Goal: Navigation & Orientation: Find specific page/section

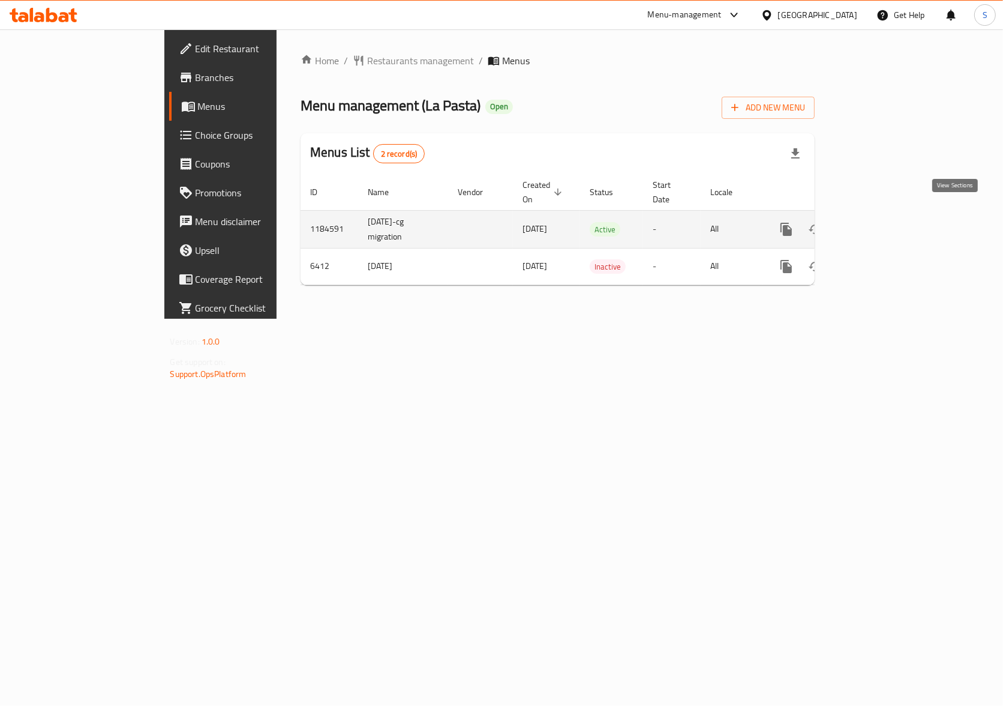
click at [879, 224] on icon "enhanced table" at bounding box center [873, 229] width 11 height 11
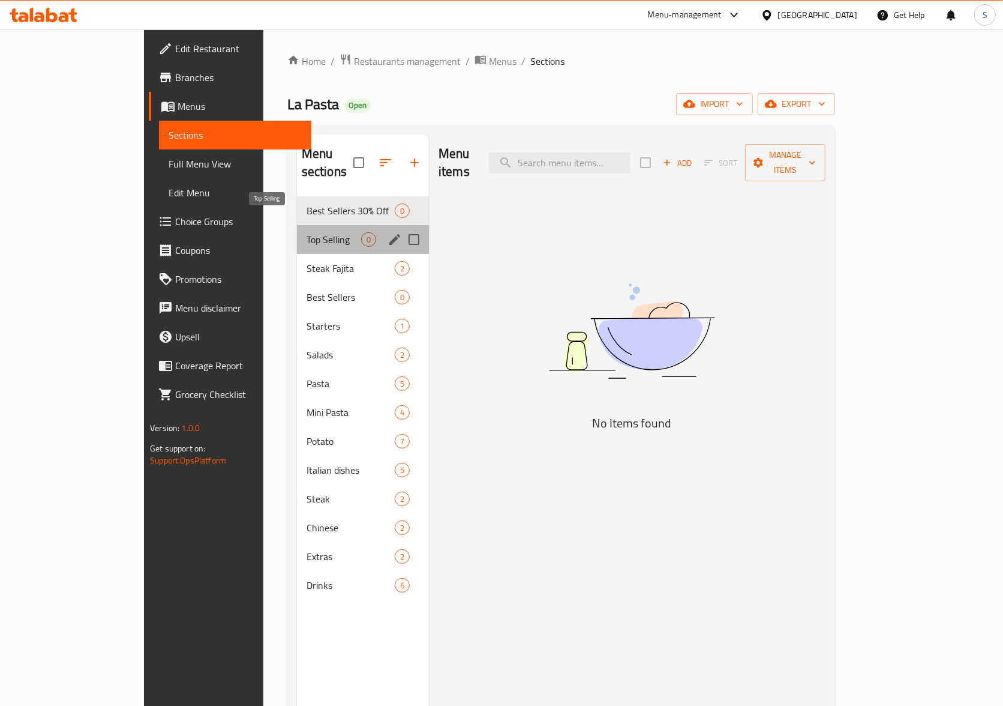
click at [307, 232] on span "Top Selling" at bounding box center [334, 239] width 55 height 14
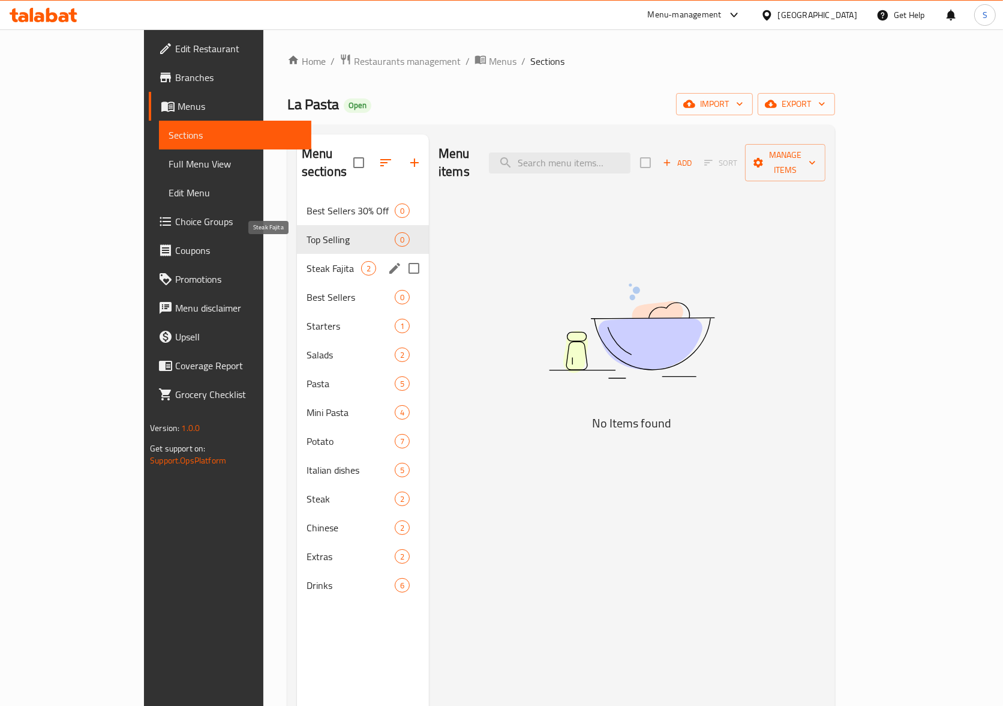
click at [307, 261] on span "Steak Fajita" at bounding box center [334, 268] width 55 height 14
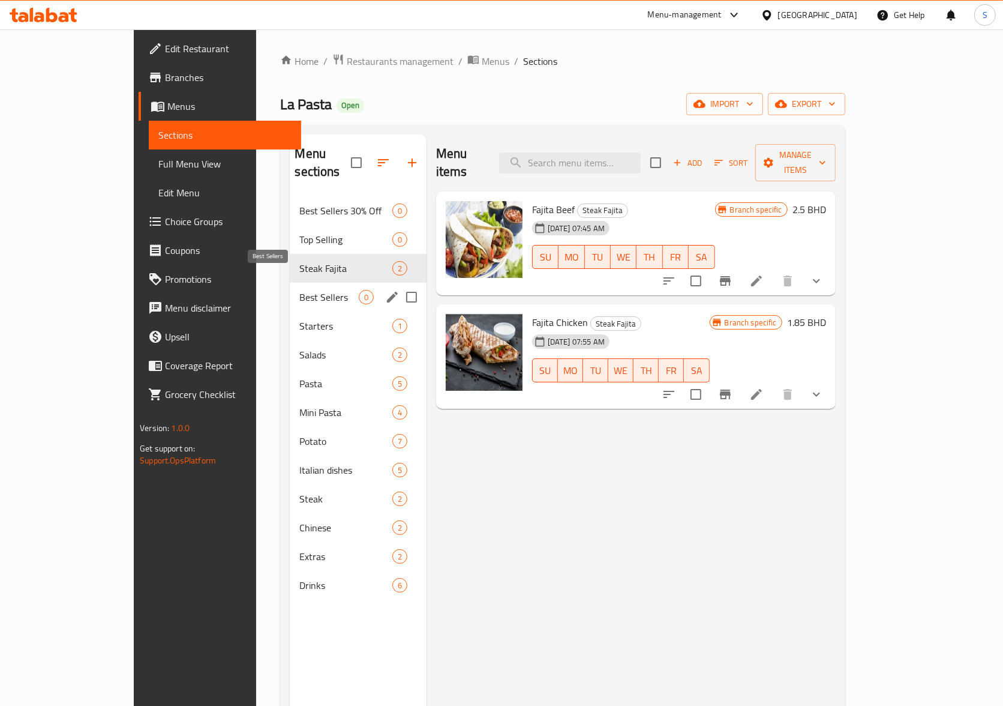
click at [299, 290] on span "Best Sellers" at bounding box center [328, 297] width 59 height 14
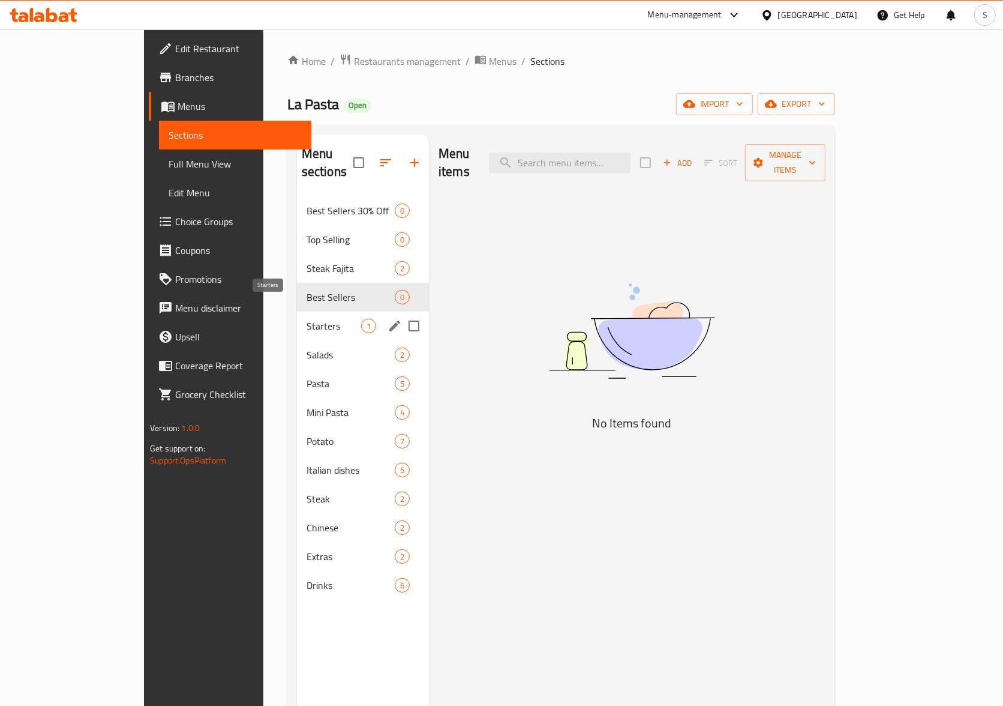
click at [307, 319] on span "Starters" at bounding box center [334, 326] width 55 height 14
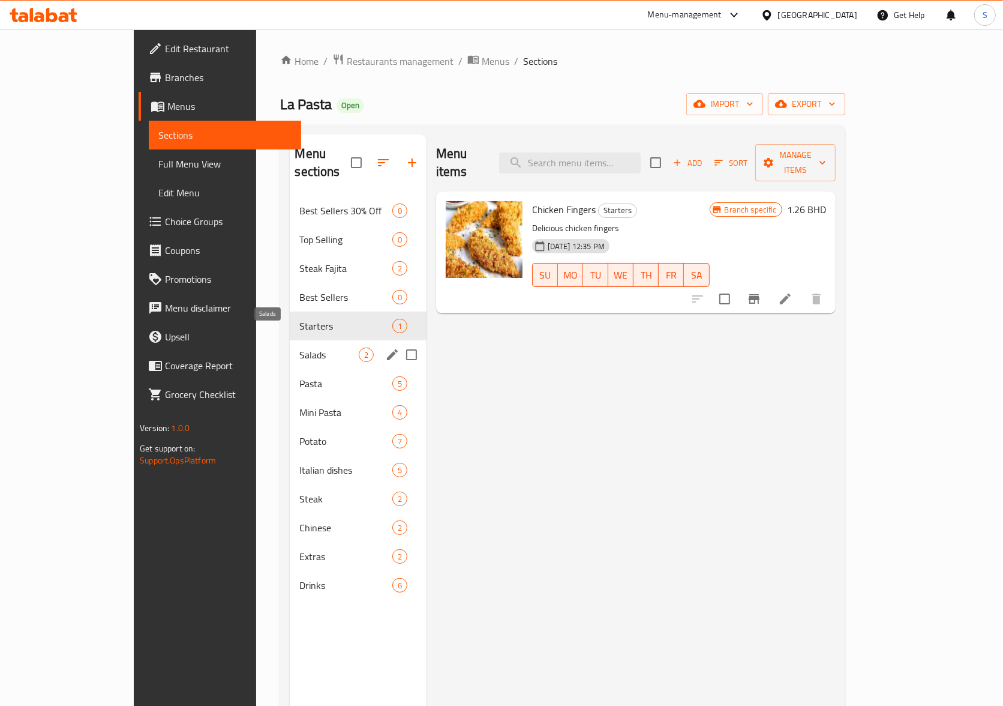
click at [299, 348] on span "Salads" at bounding box center [328, 355] width 59 height 14
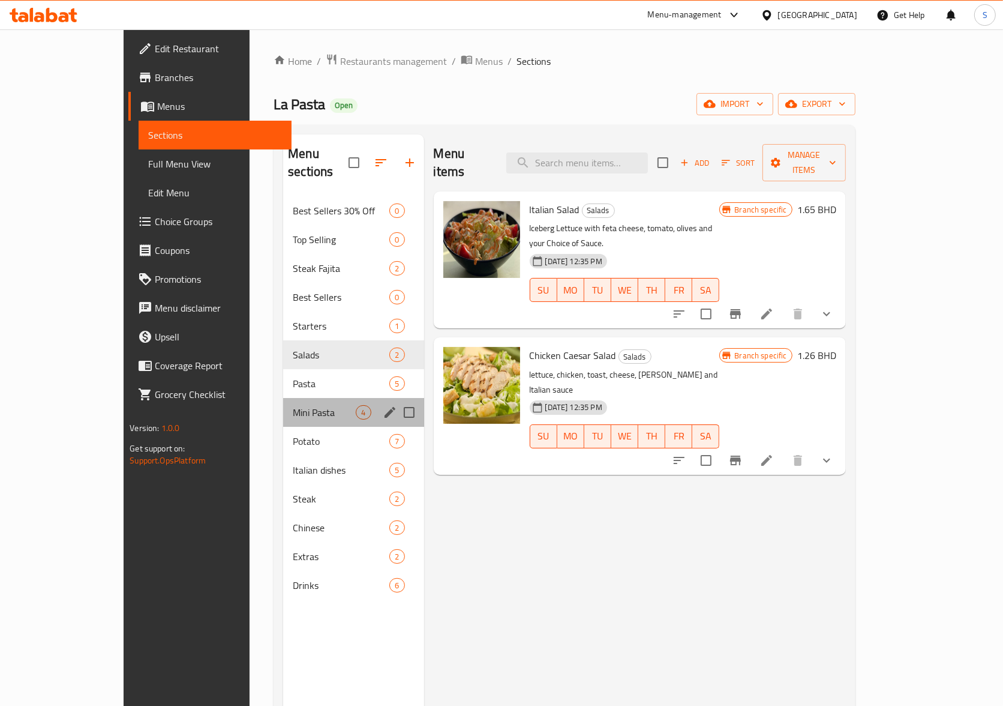
click at [283, 402] on div "Mini Pasta 4" at bounding box center [353, 412] width 140 height 29
